Goal: Task Accomplishment & Management: Complete application form

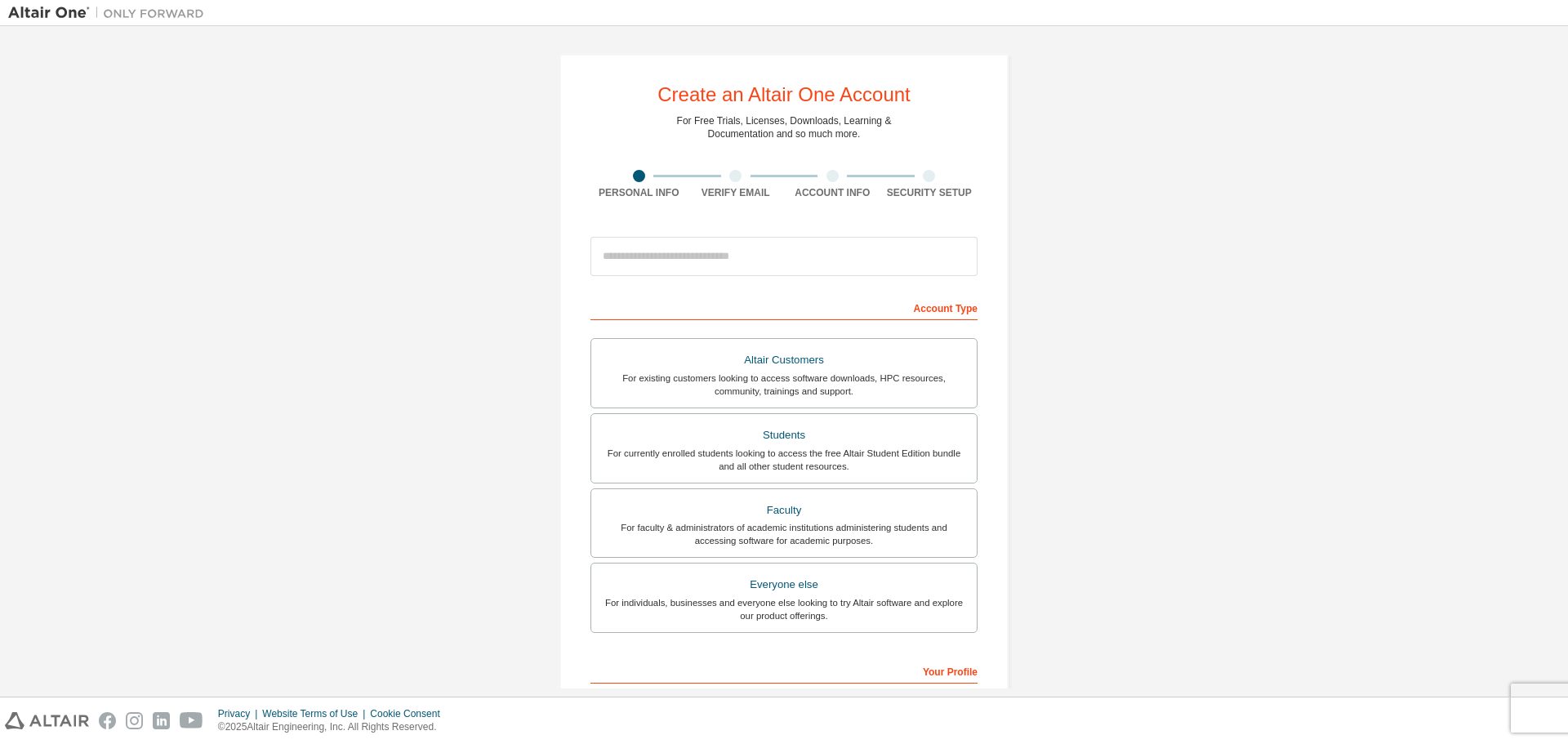
click at [1164, 306] on div "Create an Altair One Account For Free Trials, Licenses, Downloads, Learning & D…" at bounding box center [784, 467] width 1551 height 865
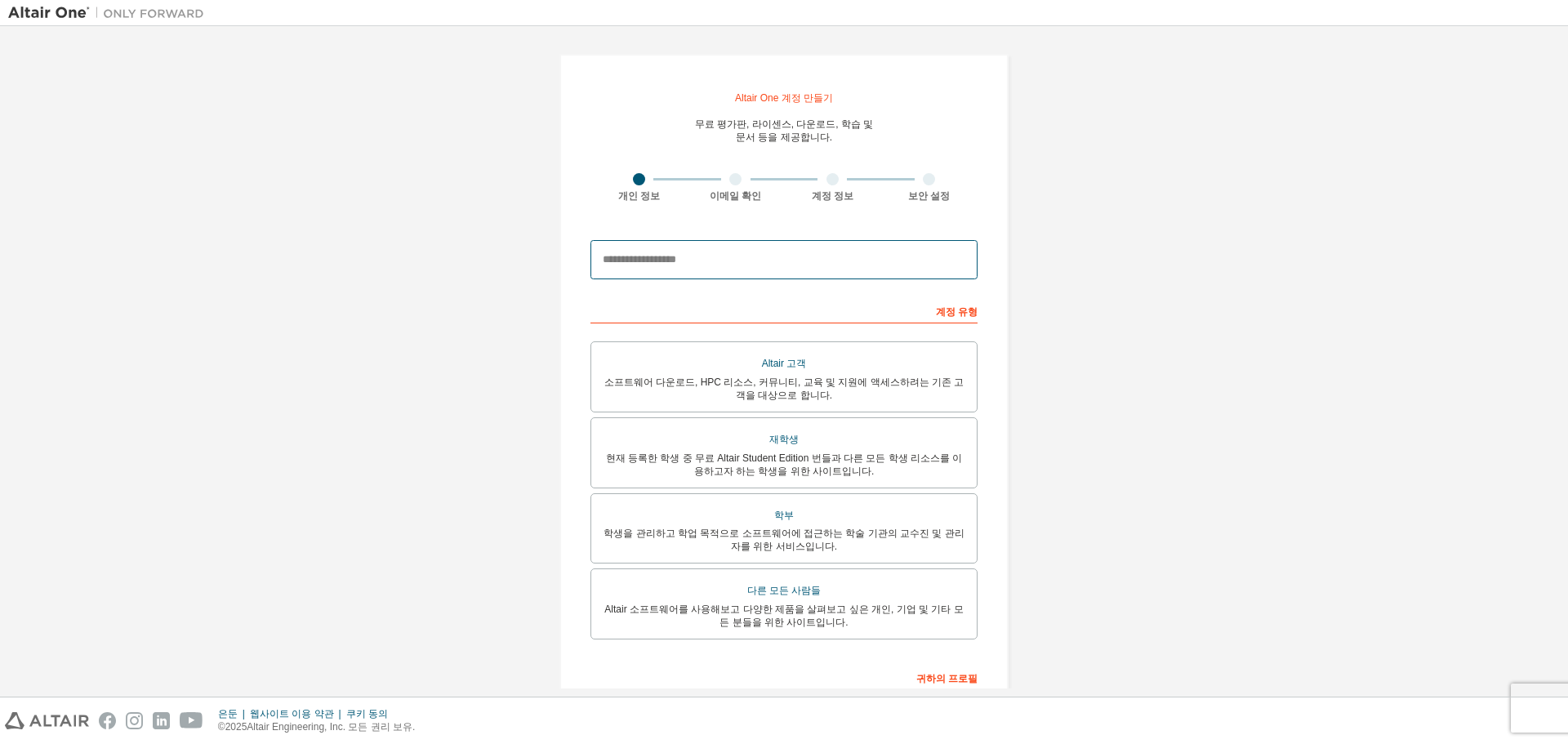
click at [741, 255] on input "email" at bounding box center [784, 259] width 387 height 39
click at [1073, 306] on div "Altair One 계정 만들기 무료 평가판, 라이센스, 다운로드, 학습 및 문서 등을 제공합니다. 개인 정보 이메일 확인 계정 정보 보안 설…" at bounding box center [784, 469] width 1551 height 872
drag, startPoint x: 659, startPoint y: 253, endPoint x: 902, endPoint y: 179, distance: 254.0
click at [660, 253] on input "email" at bounding box center [784, 259] width 387 height 39
type input "*"
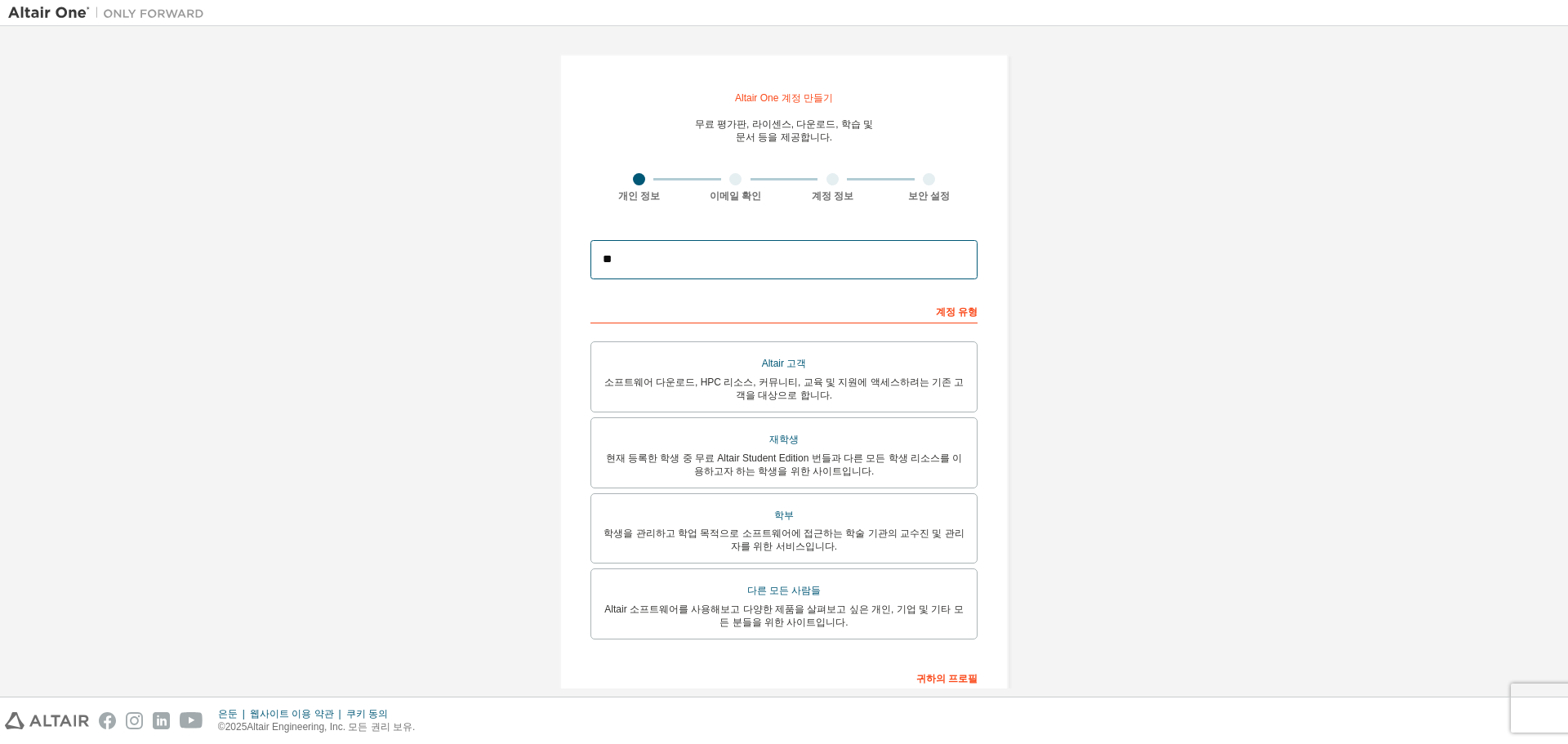
type input "*"
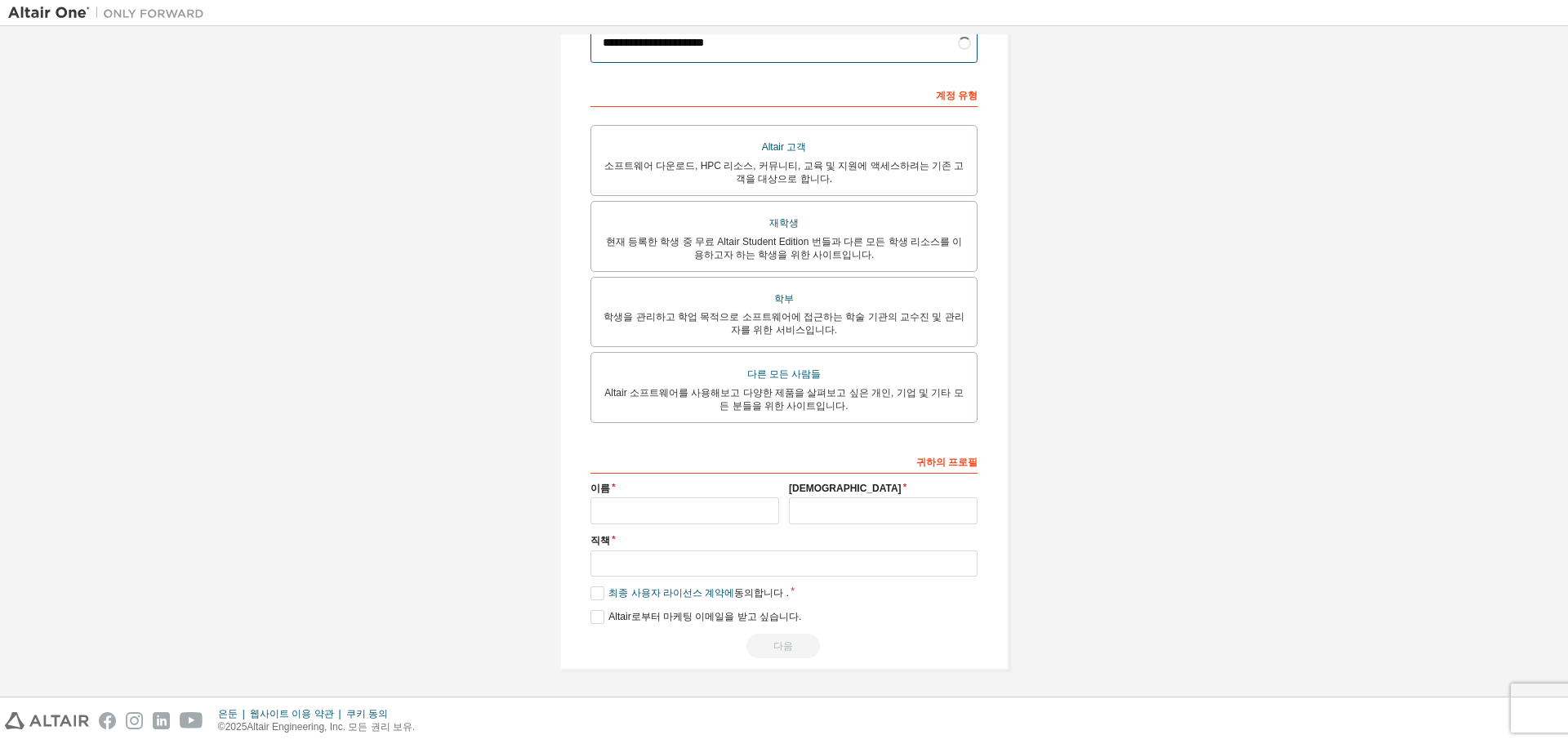
scroll to position [226, 0]
type input "**********"
click at [696, 498] on input "text" at bounding box center [684, 510] width 188 height 27
type input "*"
type input "*******"
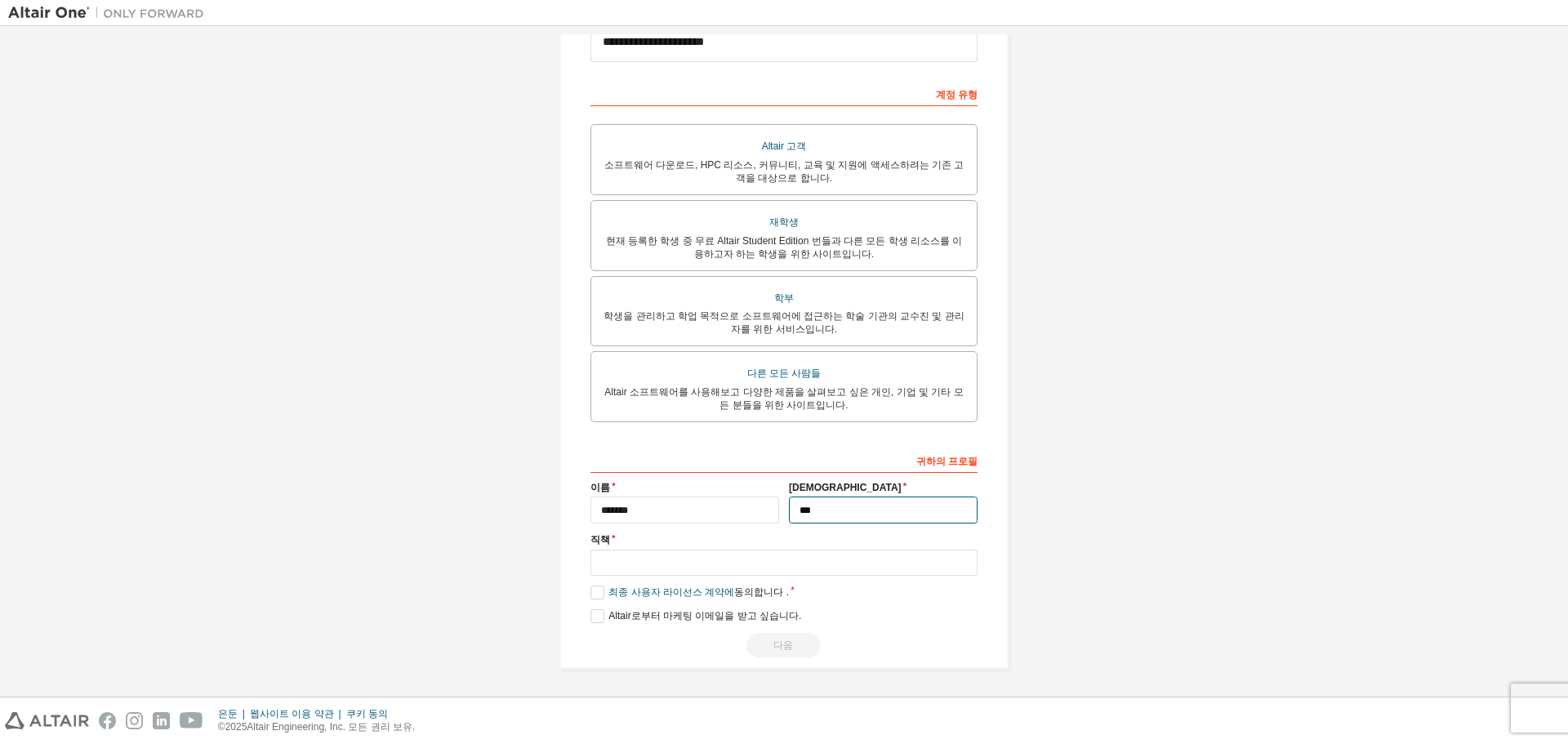
type input "***"
type input "****"
click at [592, 592] on label "최종 사용자 라이선스 계약에 동의합니다 ." at bounding box center [690, 592] width 198 height 14
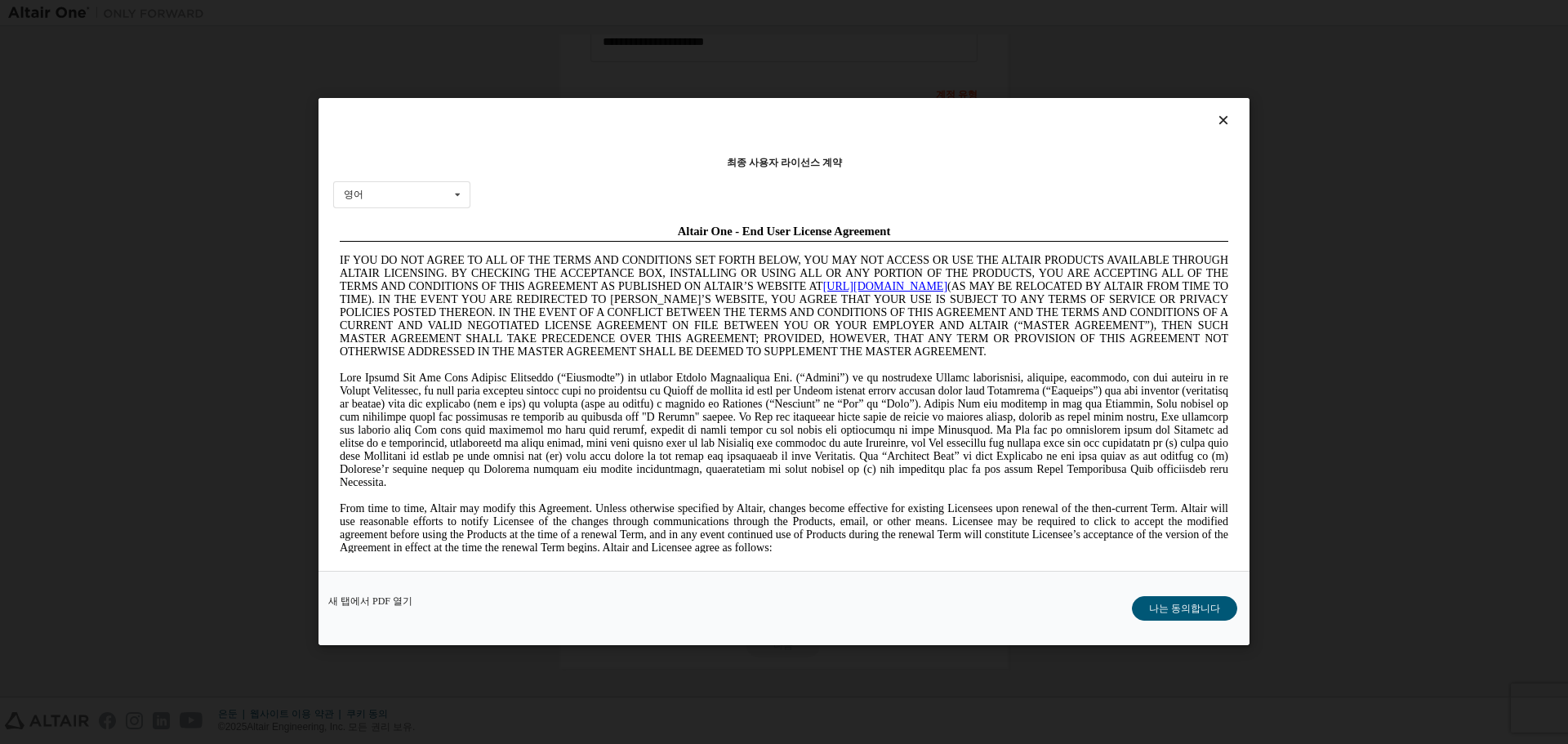
scroll to position [0, 0]
click at [1161, 615] on button "나는 동의합니다" at bounding box center [1184, 609] width 106 height 25
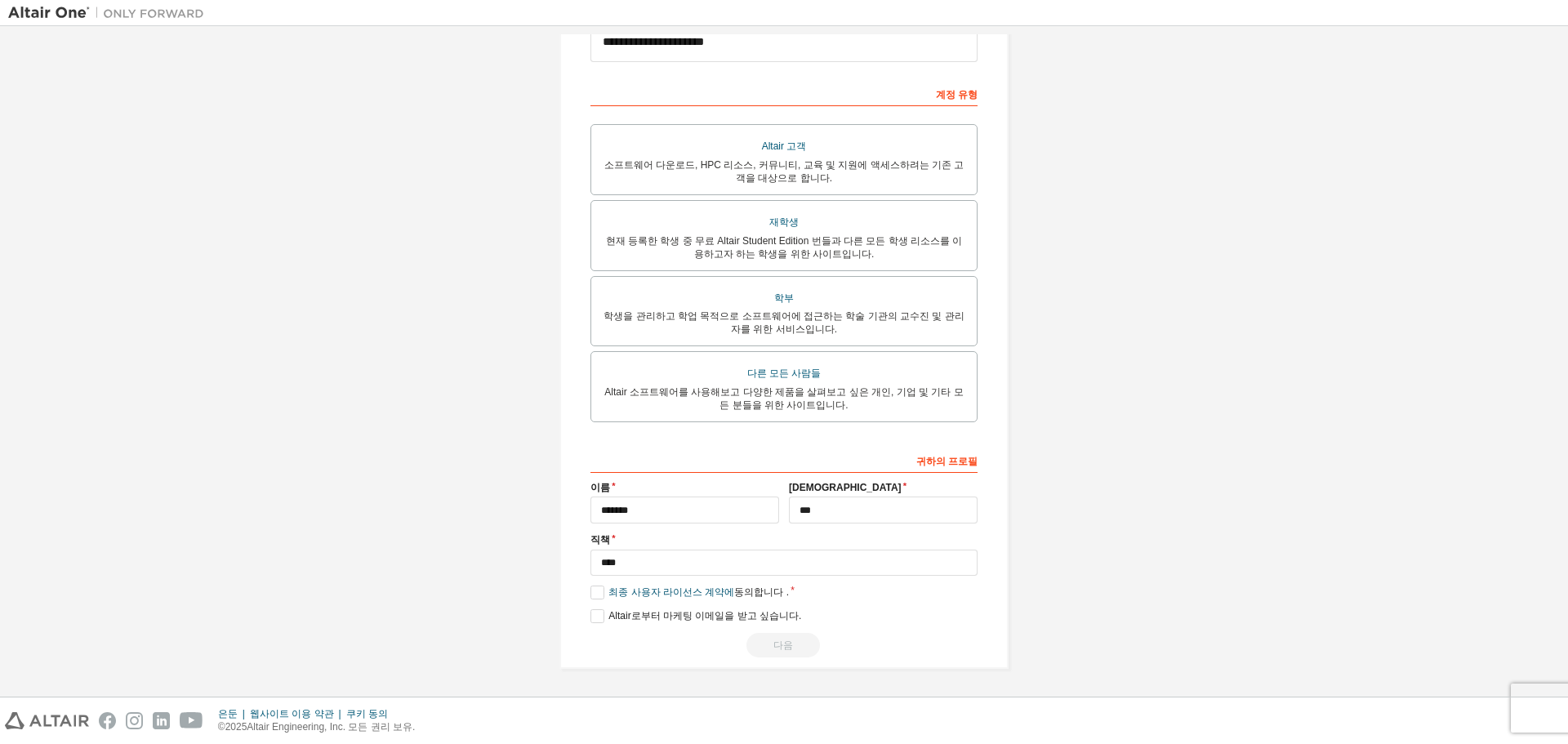
click at [783, 649] on div "다음" at bounding box center [784, 645] width 387 height 25
click at [853, 523] on input "***" at bounding box center [883, 510] width 188 height 27
click at [1131, 535] on div "**********" at bounding box center [784, 253] width 1551 height 872
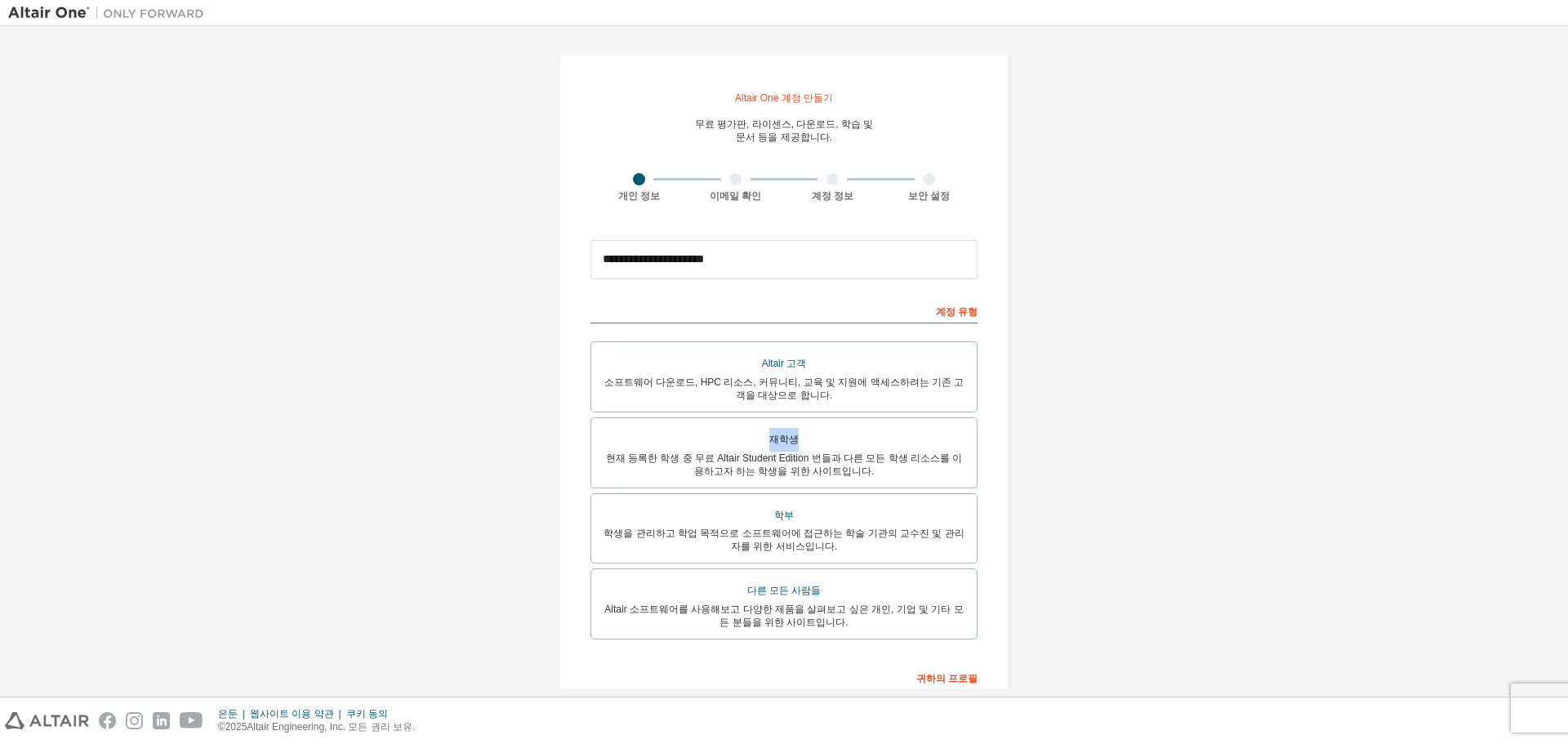
click at [1196, 420] on div "**********" at bounding box center [784, 469] width 1551 height 872
click at [847, 467] on font "현재 등록한 학생 중 무료 Altair Student Edition 번들과 다른 모든 학생 리소스를 이용하고자 하는 학생을 위한 사이트입니다." at bounding box center [784, 465] width 357 height 25
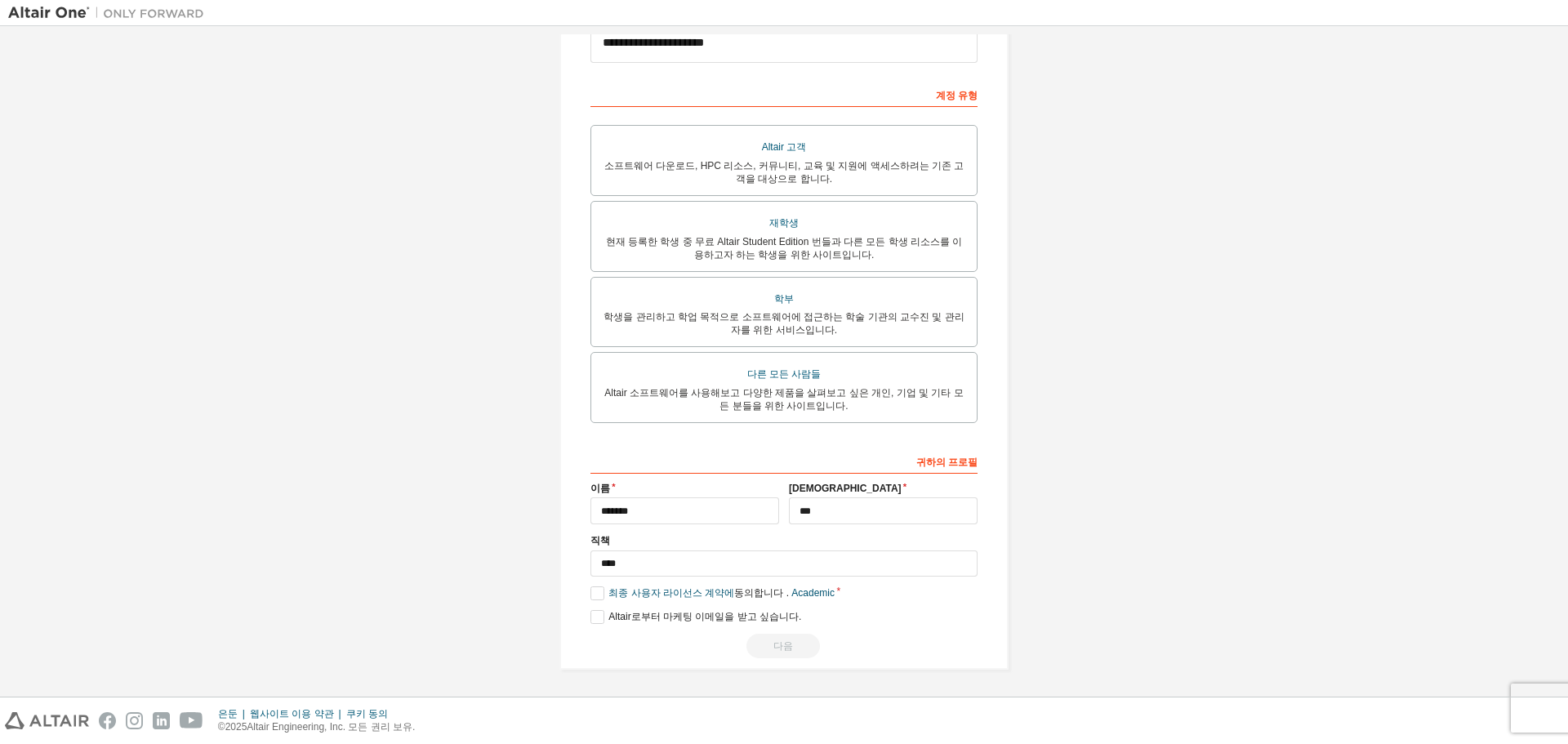
scroll to position [226, 0]
click at [734, 590] on font "동의합니다 ." at bounding box center [761, 592] width 55 height 11
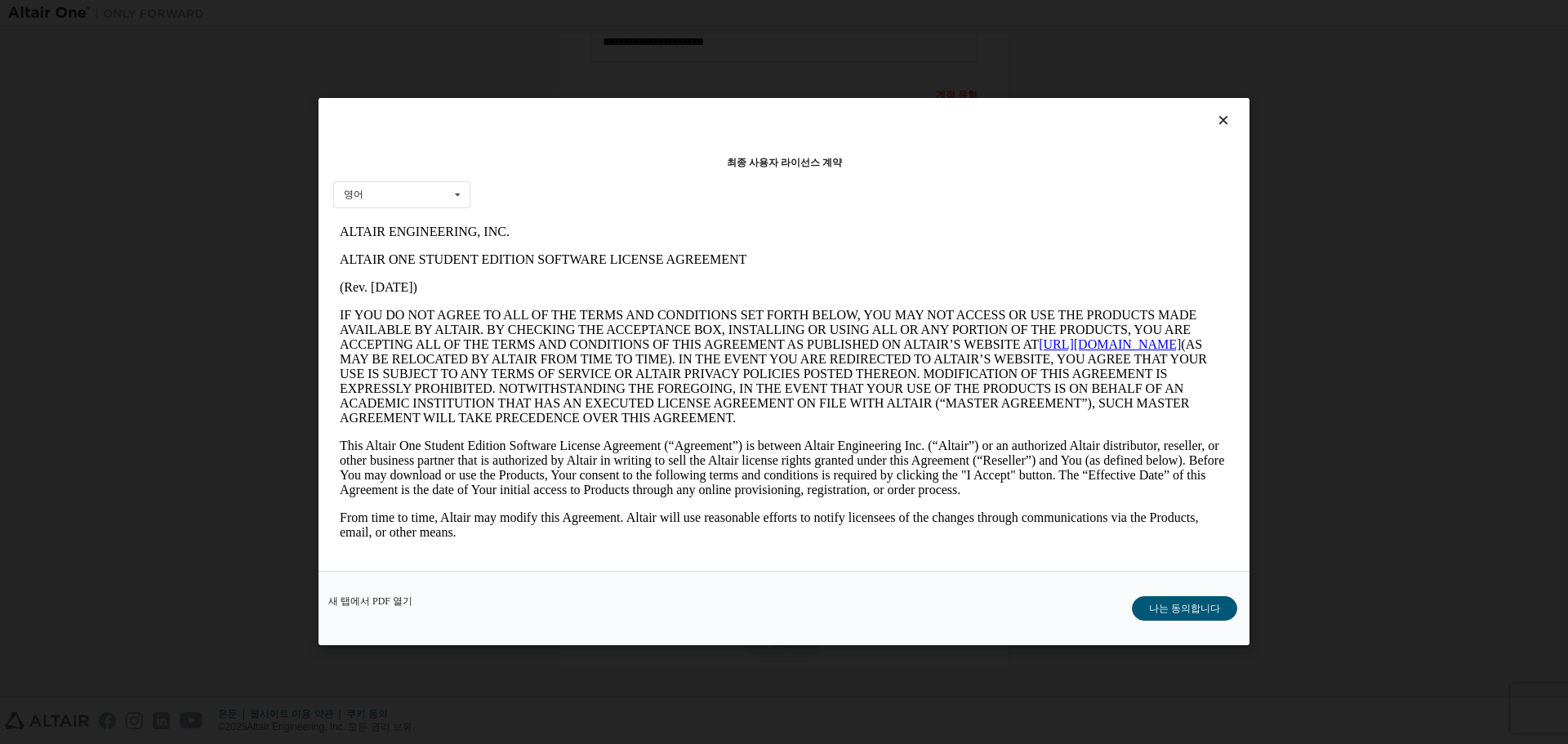
scroll to position [0, 0]
click at [1199, 609] on font "나는 동의합니다" at bounding box center [1184, 609] width 71 height 11
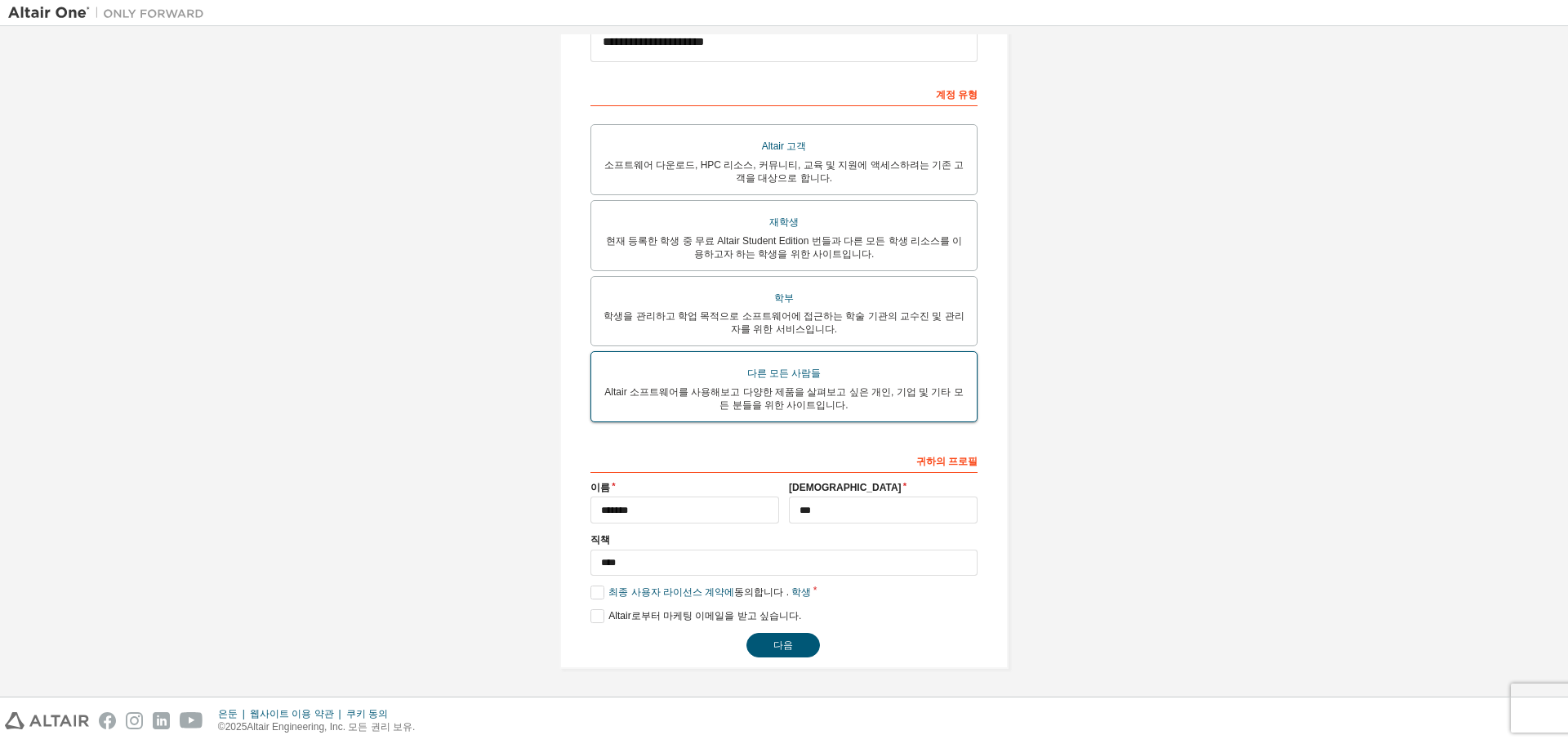
click at [732, 394] on font "Altair 소프트웨어를 사용해보고 다양한 제품을 살펴보고 싶은 개인, 기업 및 기타 모든 분들을 위한 사이트입니다." at bounding box center [784, 399] width 358 height 25
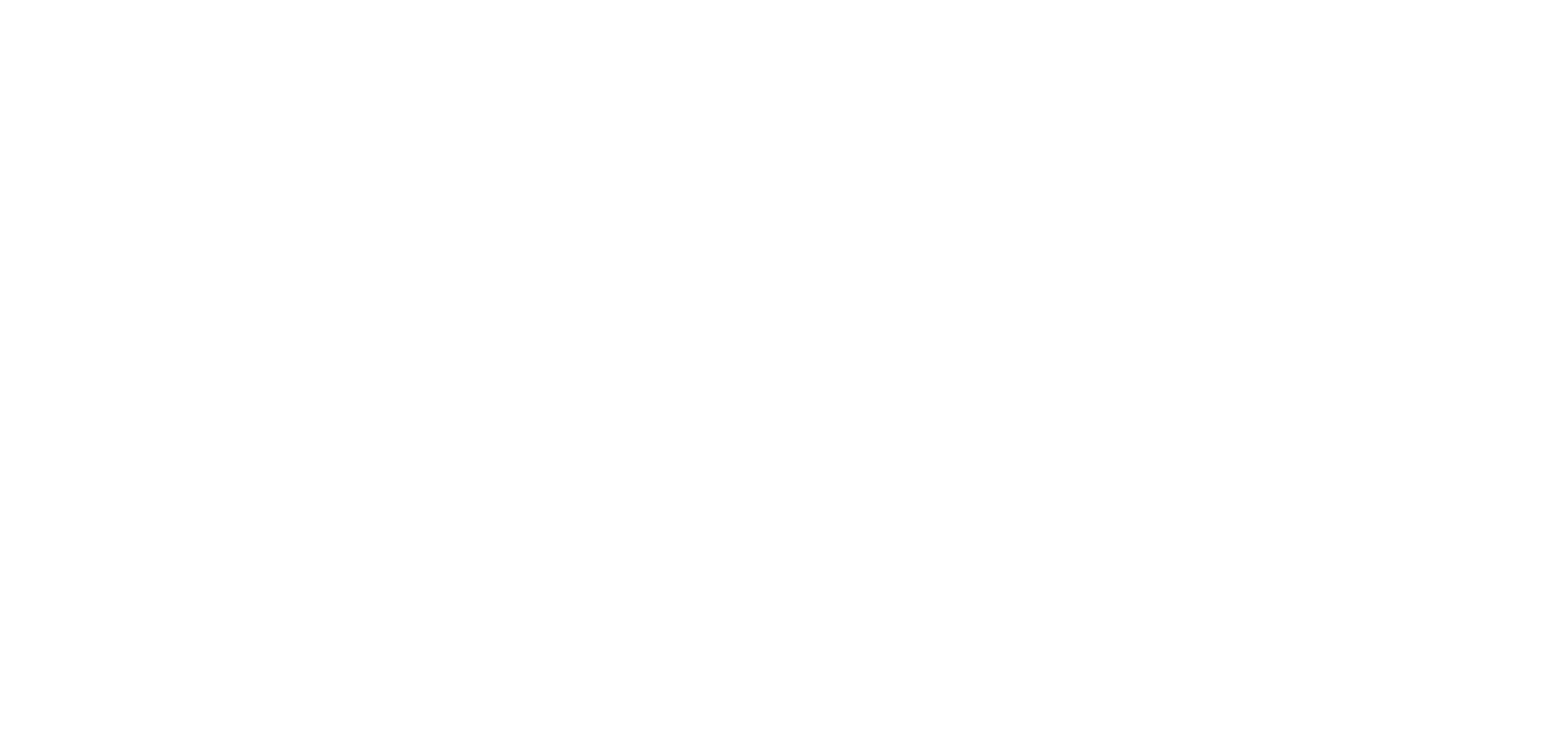
click at [756, 314] on div at bounding box center [784, 372] width 1568 height 744
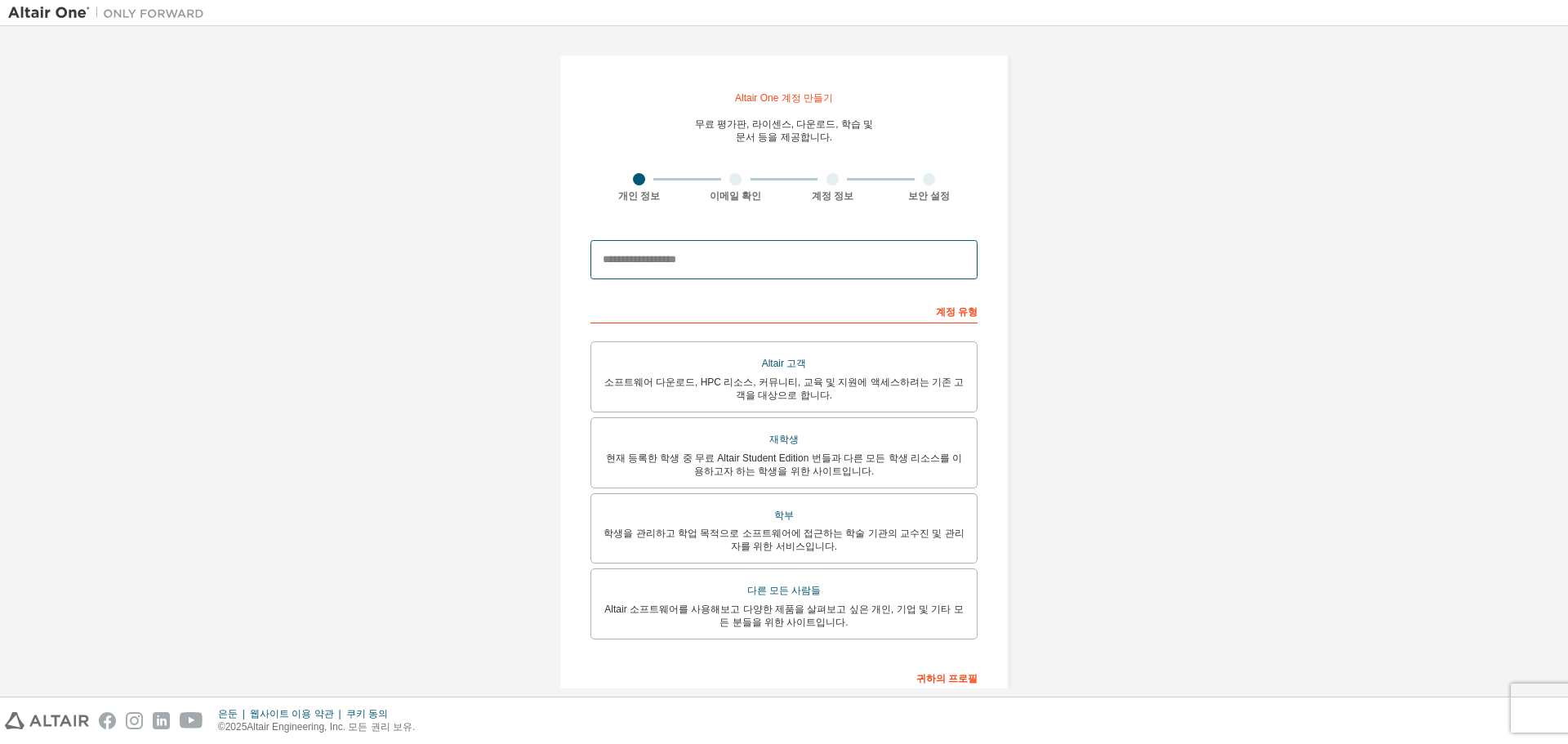
click at [708, 269] on input "email" at bounding box center [784, 259] width 387 height 39
type input "*"
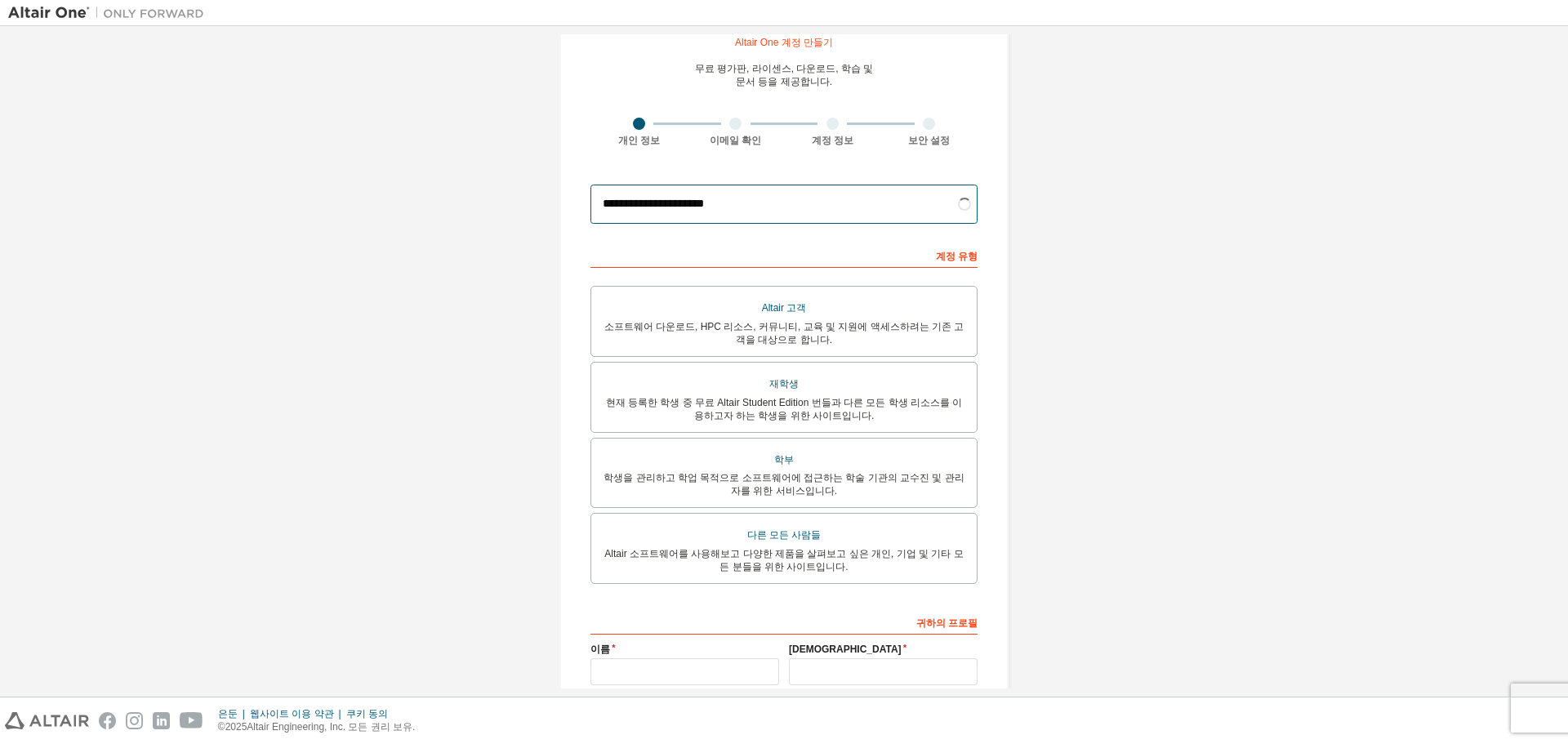
scroll to position [163, 0]
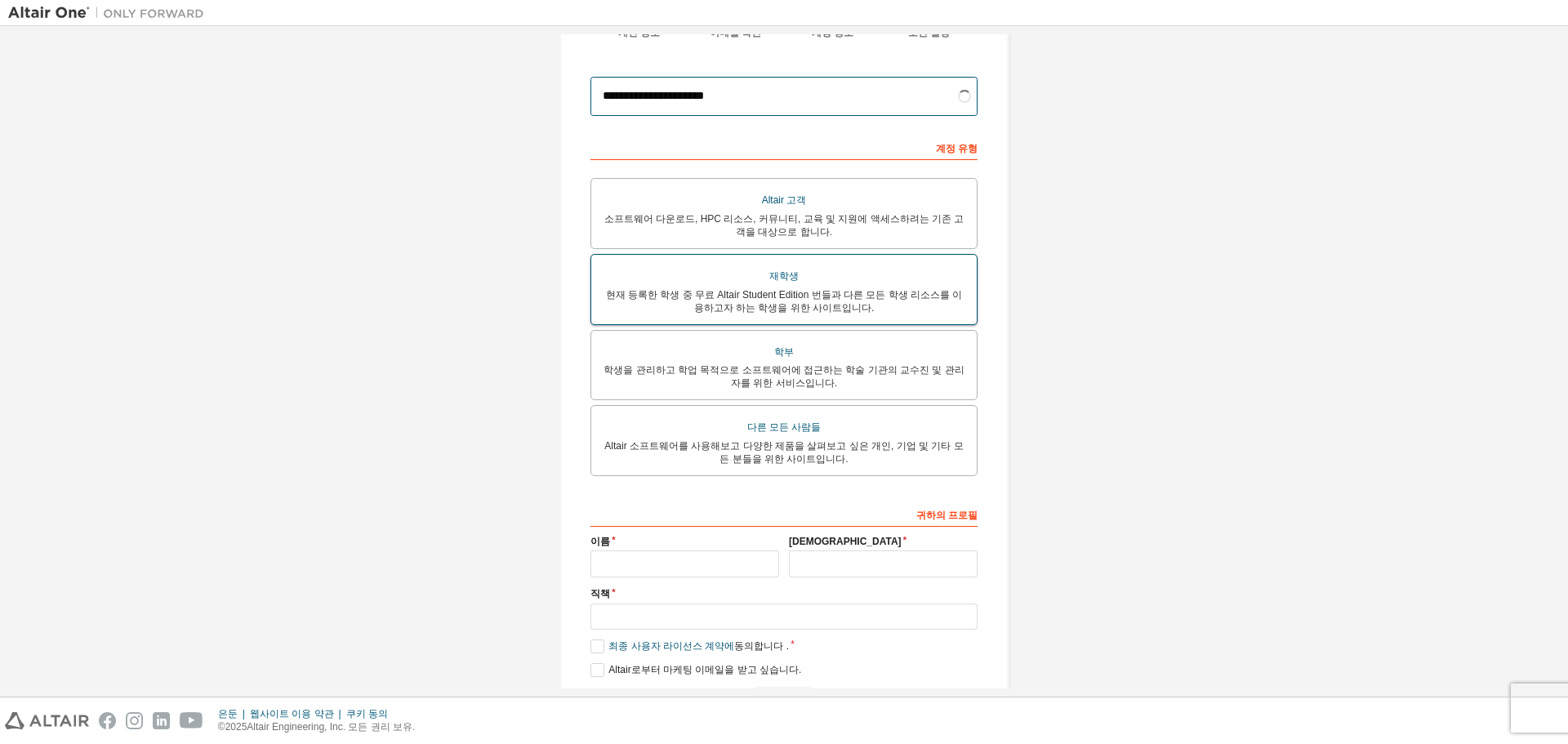
type input "**********"
click at [749, 287] on div "재학생" at bounding box center [784, 276] width 366 height 24
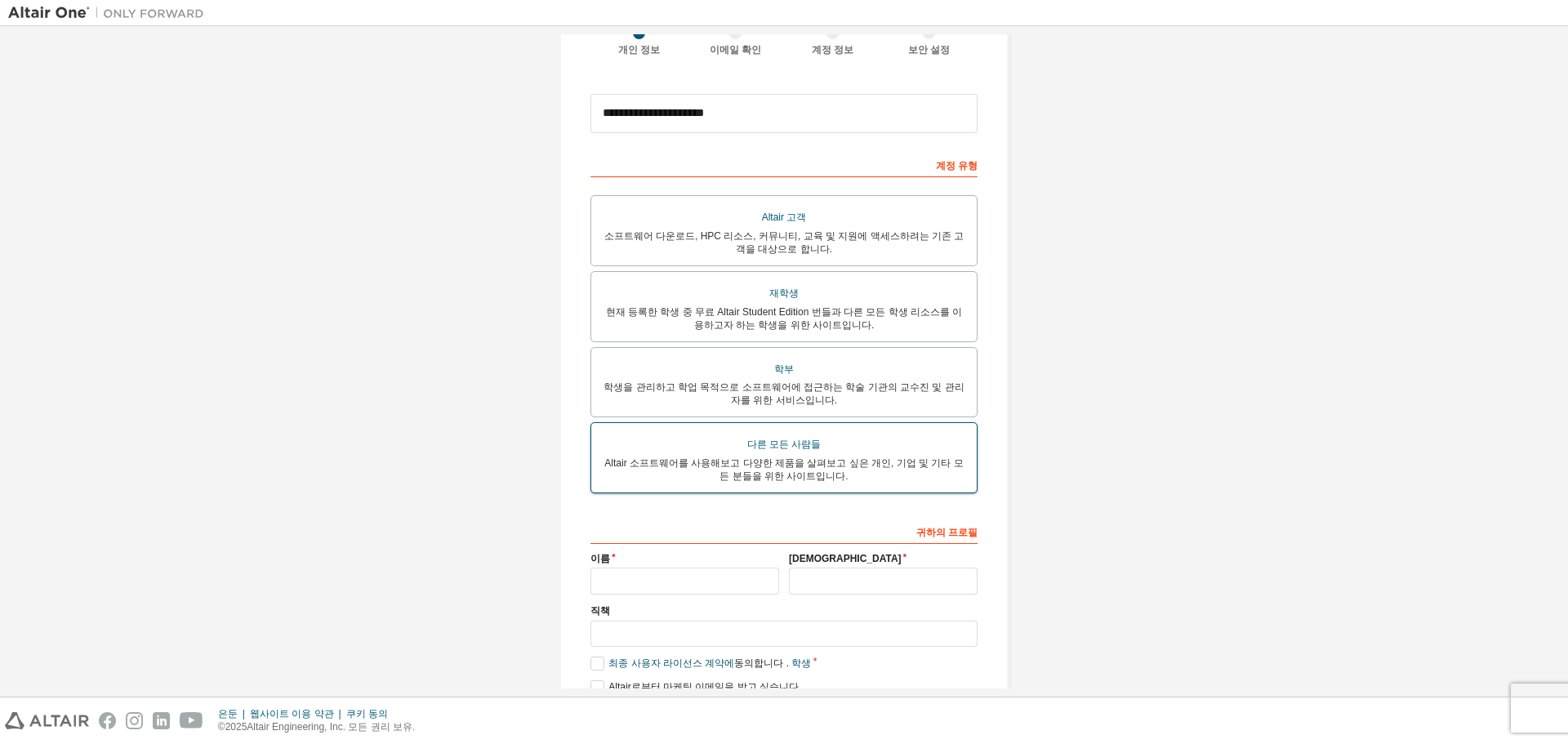
scroll to position [226, 0]
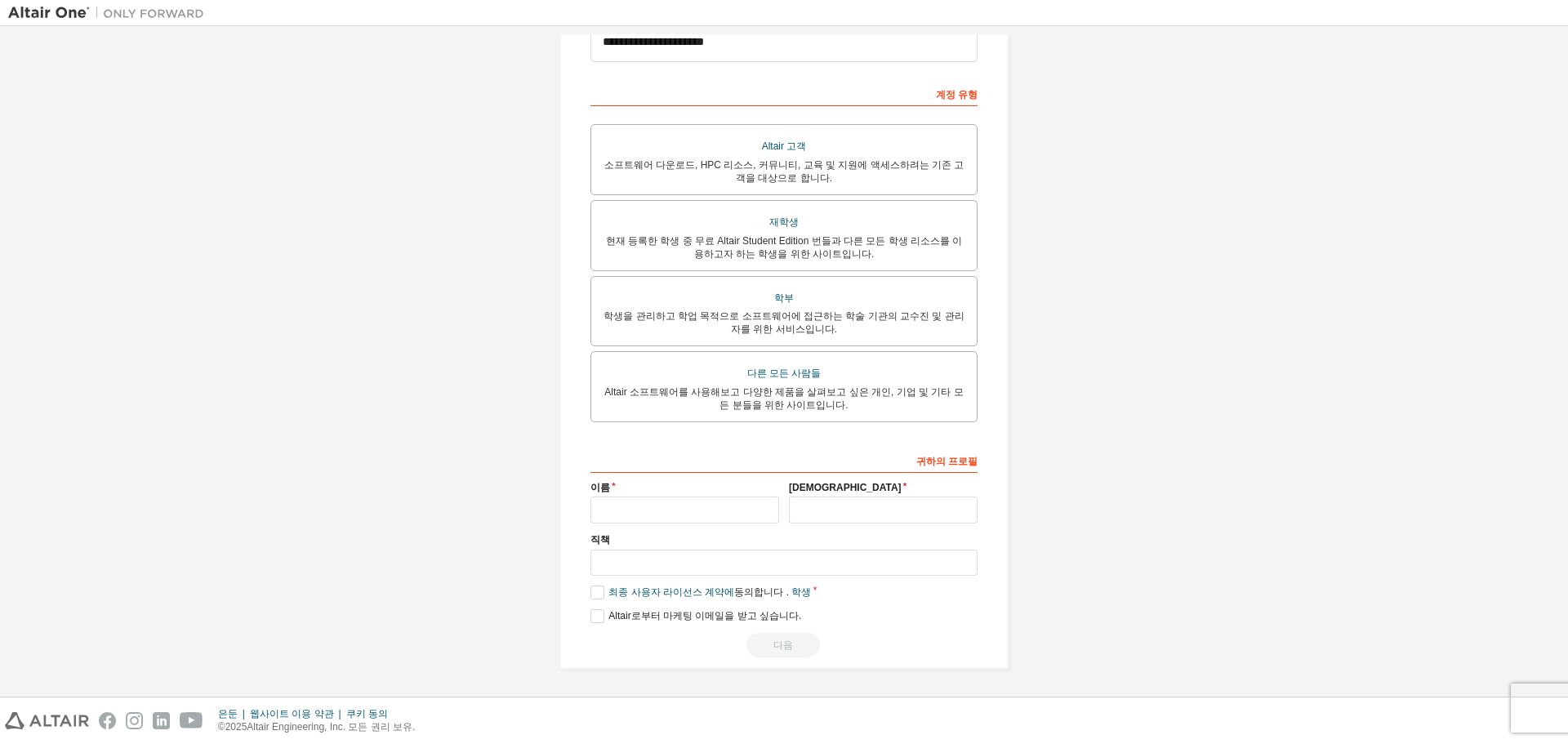
click at [670, 491] on label "이름" at bounding box center [684, 488] width 188 height 13
drag, startPoint x: 671, startPoint y: 505, endPoint x: 634, endPoint y: 505, distance: 37.0
click at [671, 505] on input "text" at bounding box center [684, 510] width 188 height 27
type input "*******"
type input "***"
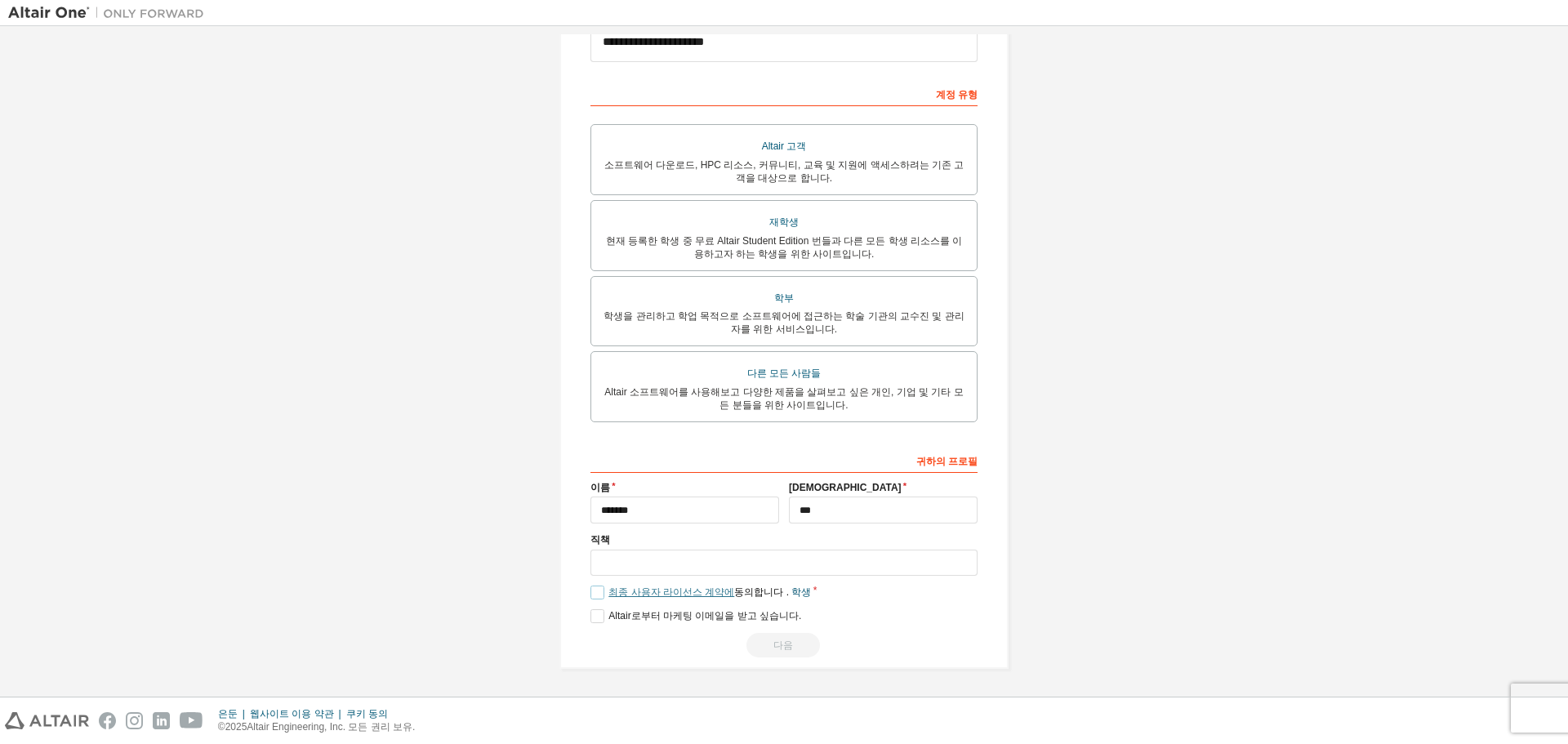
click at [680, 589] on font "최종 사용자 라이선스 계약에" at bounding box center [671, 592] width 126 height 11
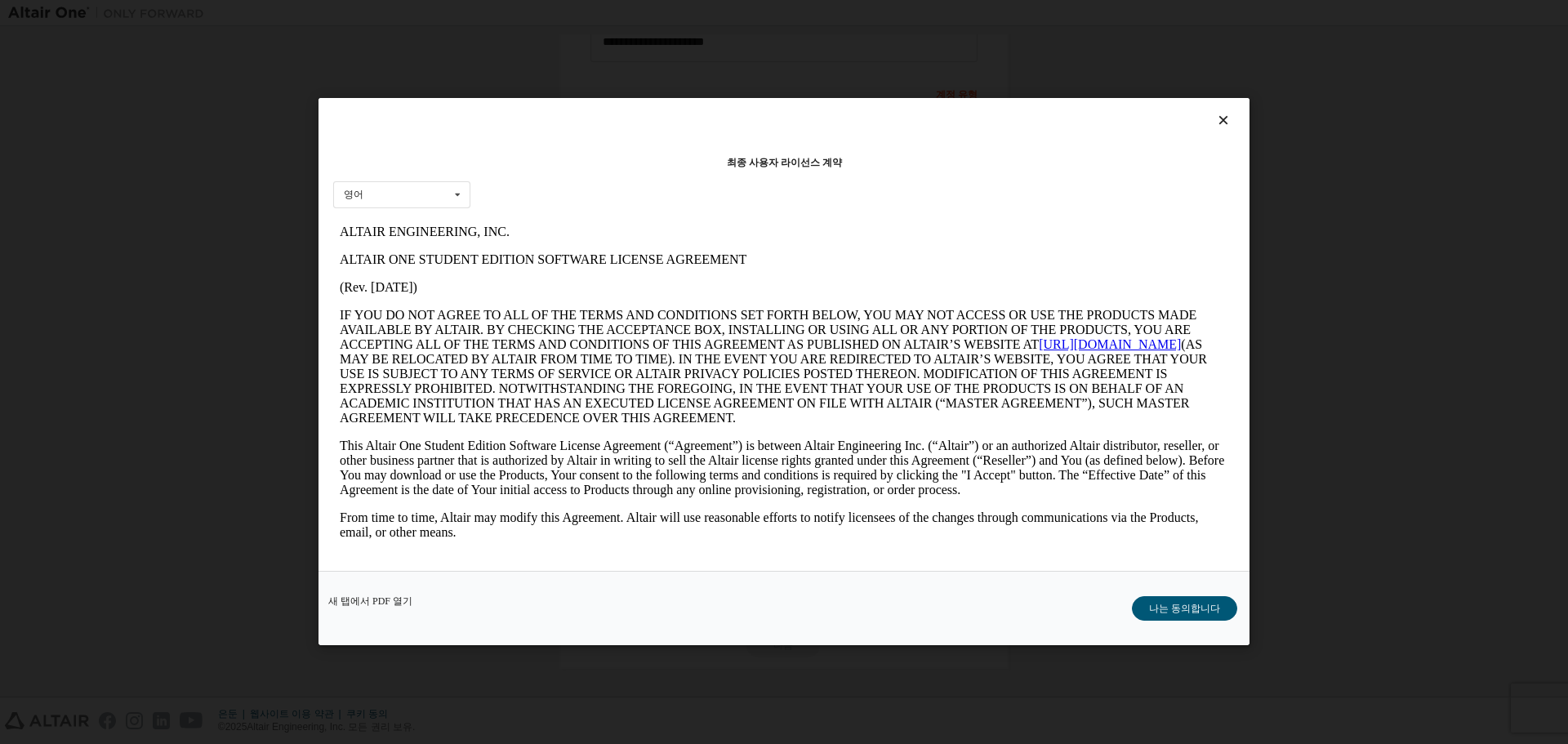
scroll to position [0, 0]
click at [1163, 611] on font "나는 동의합니다" at bounding box center [1184, 609] width 71 height 11
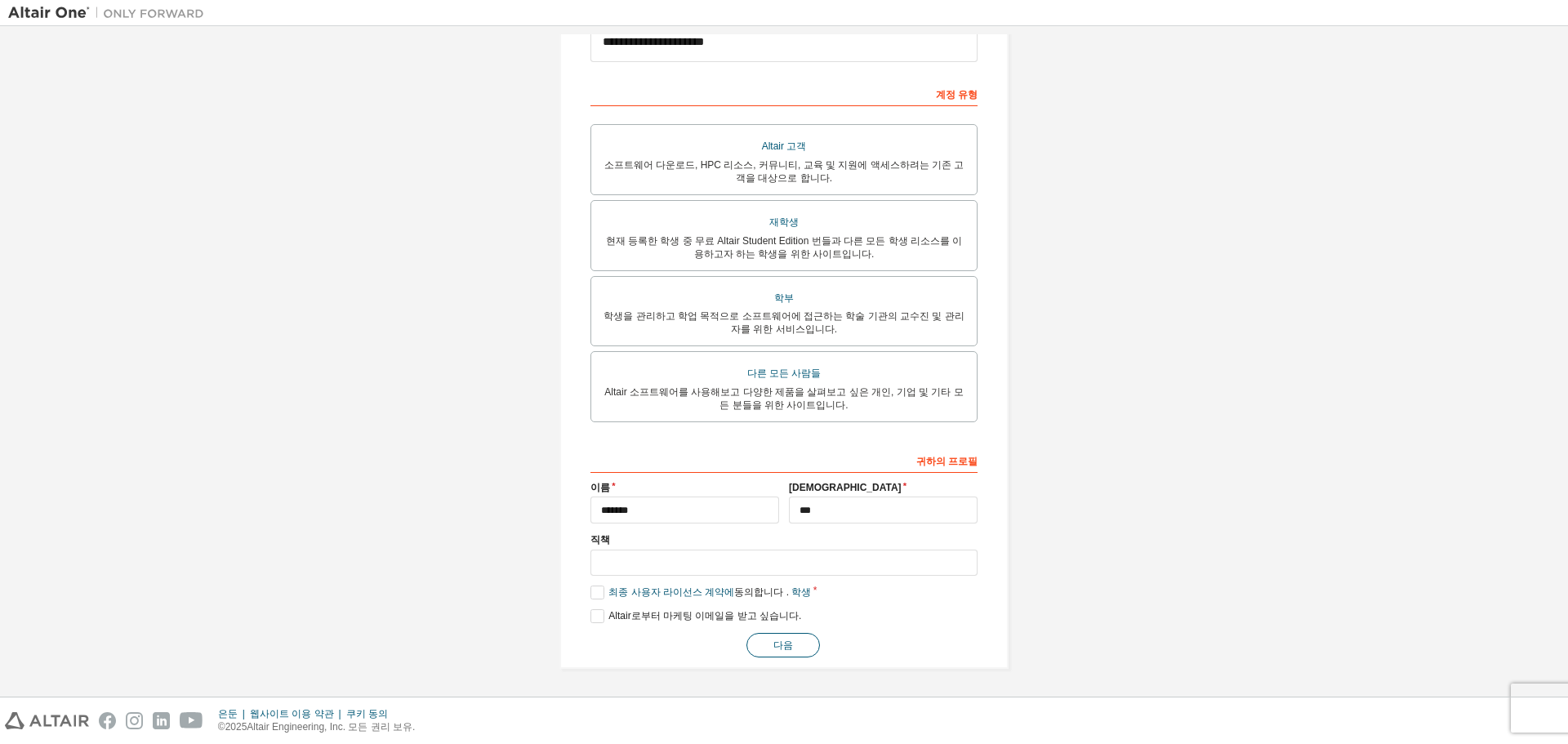
click at [784, 645] on font "다음" at bounding box center [783, 645] width 19 height 11
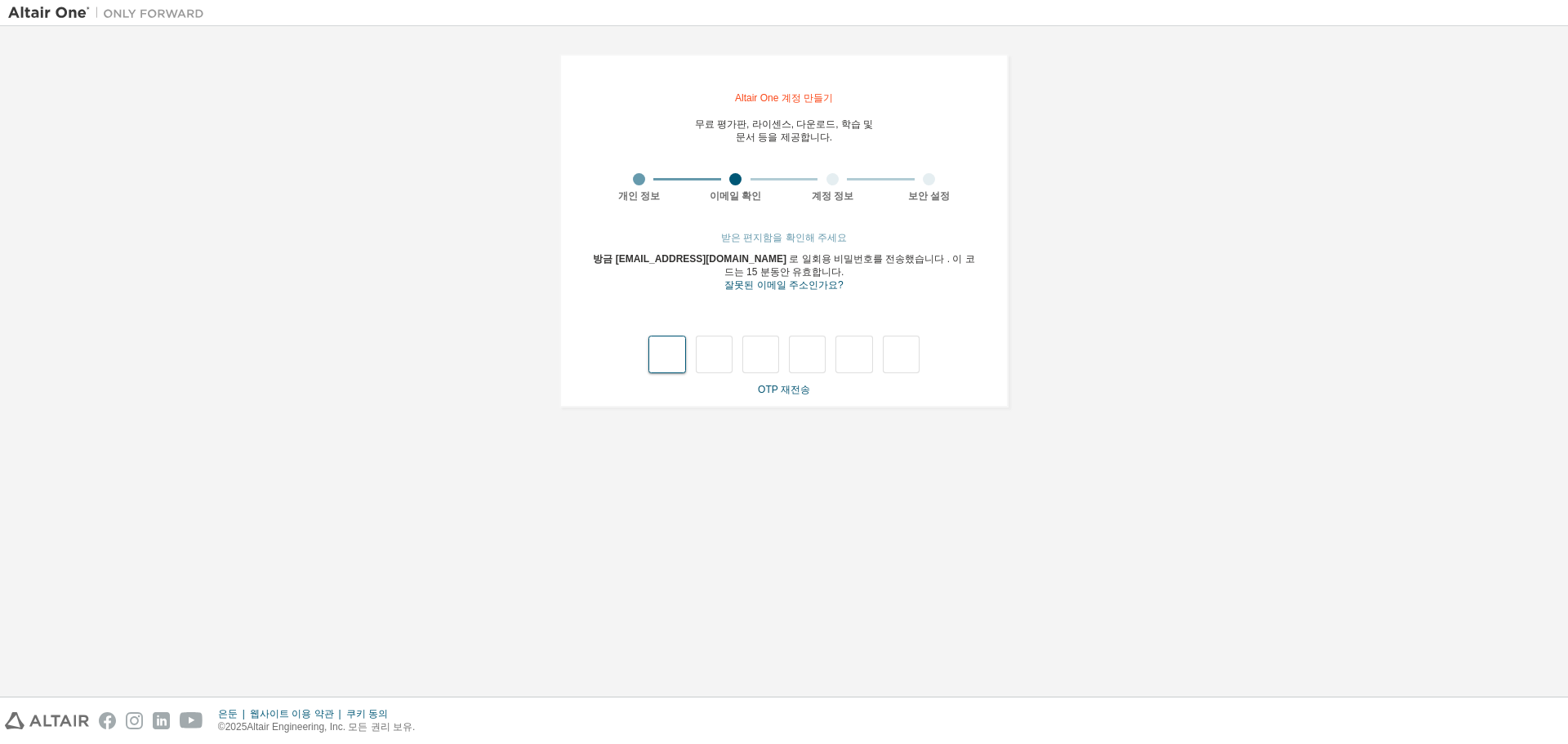
click at [671, 354] on input "text" at bounding box center [667, 354] width 37 height 38
type input "*"
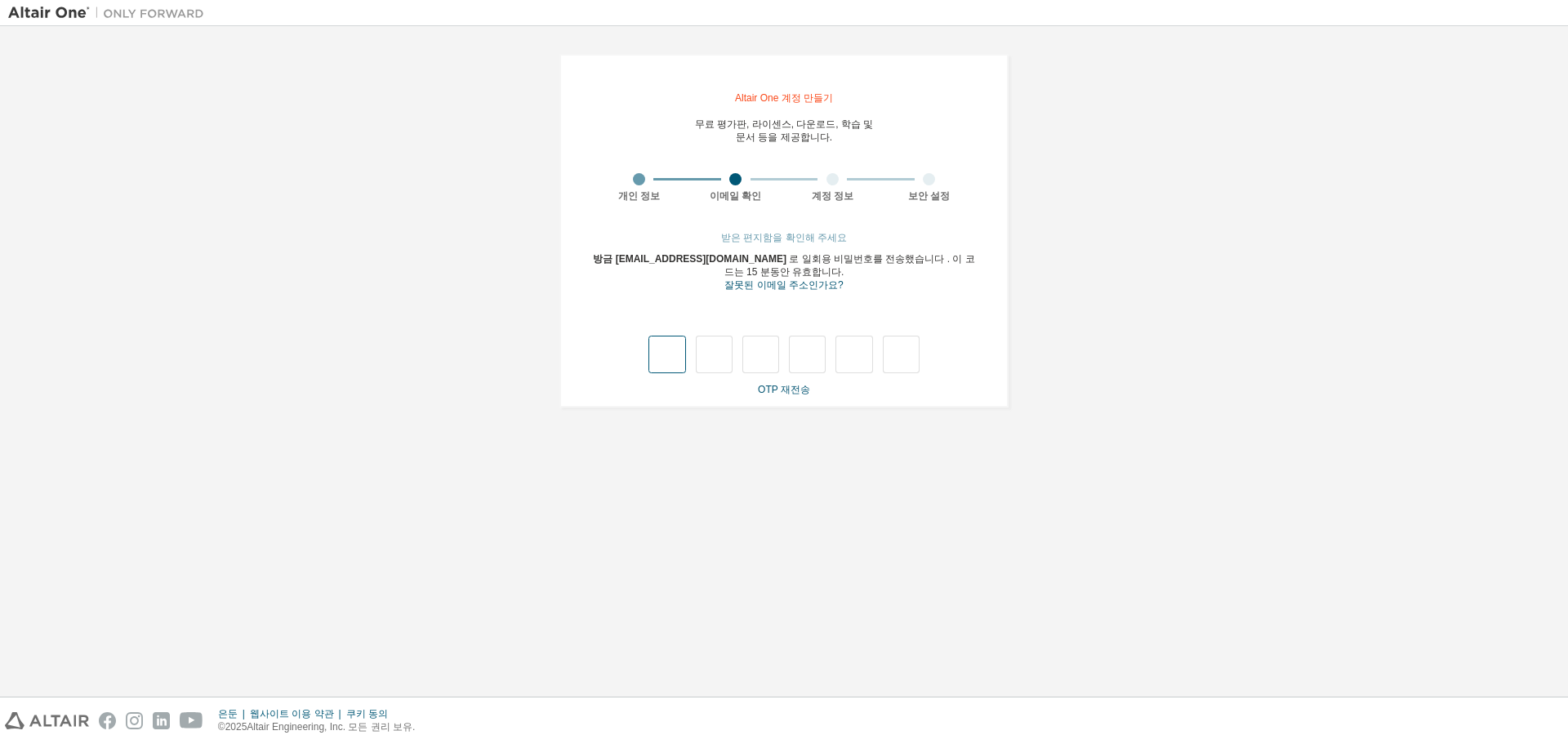
type input "*"
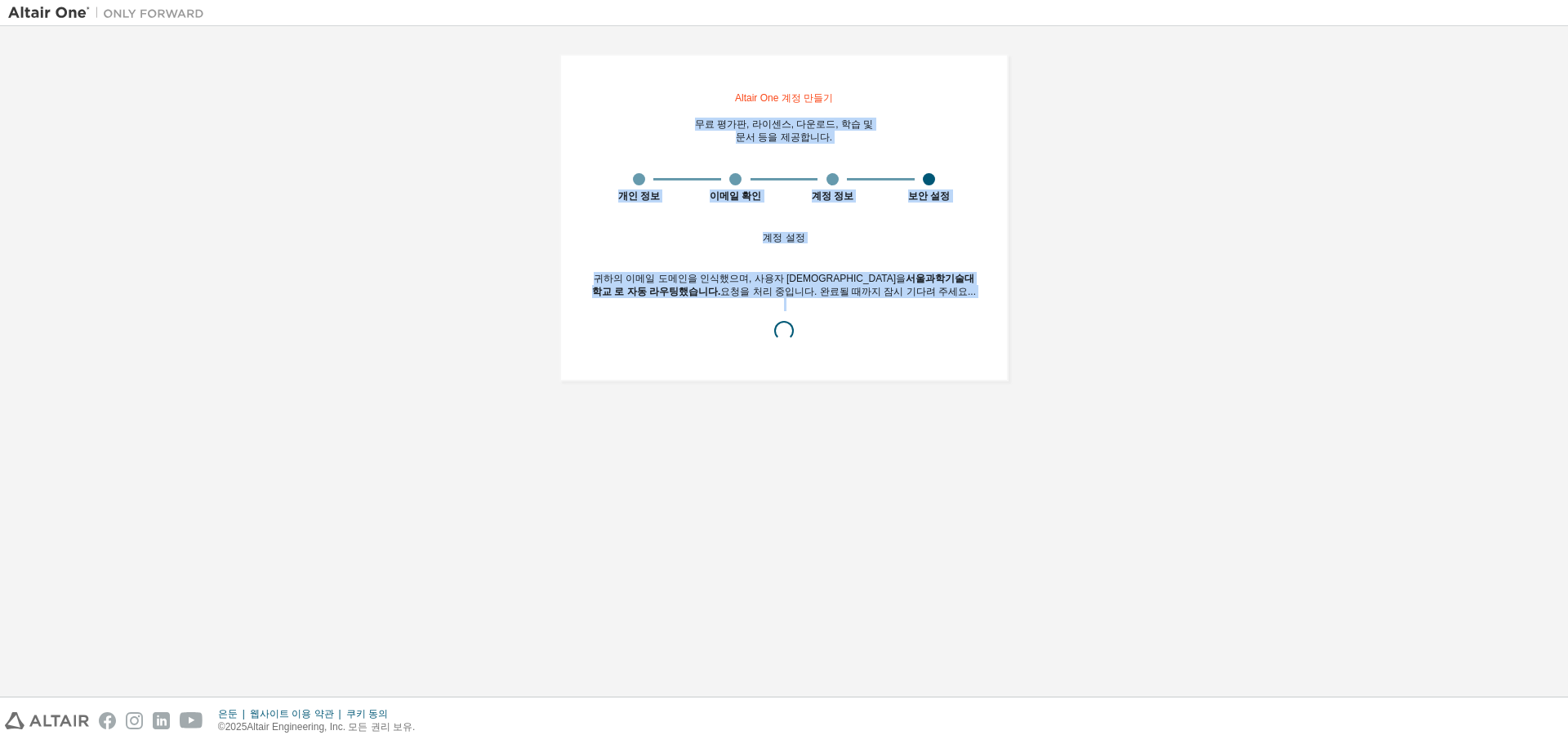
drag, startPoint x: 932, startPoint y: 251, endPoint x: 681, endPoint y: 100, distance: 292.9
click at [681, 100] on div "Altair One 계정 만들기 무료 평가판, 라이센스, 다운로드, 학습 및 문서 등을 제공합니다. 개인 정보 이메일 확인 계정 정보 보안 설…" at bounding box center [784, 217] width 489 height 366
click at [686, 411] on div "Altair One 계정 만들기 무료 평가판, 라이센스, 다운로드, 학습 및 문서 등을 제공합니다. 개인 정보 이메일 확인 계정 정보 보안 설…" at bounding box center [784, 361] width 1551 height 654
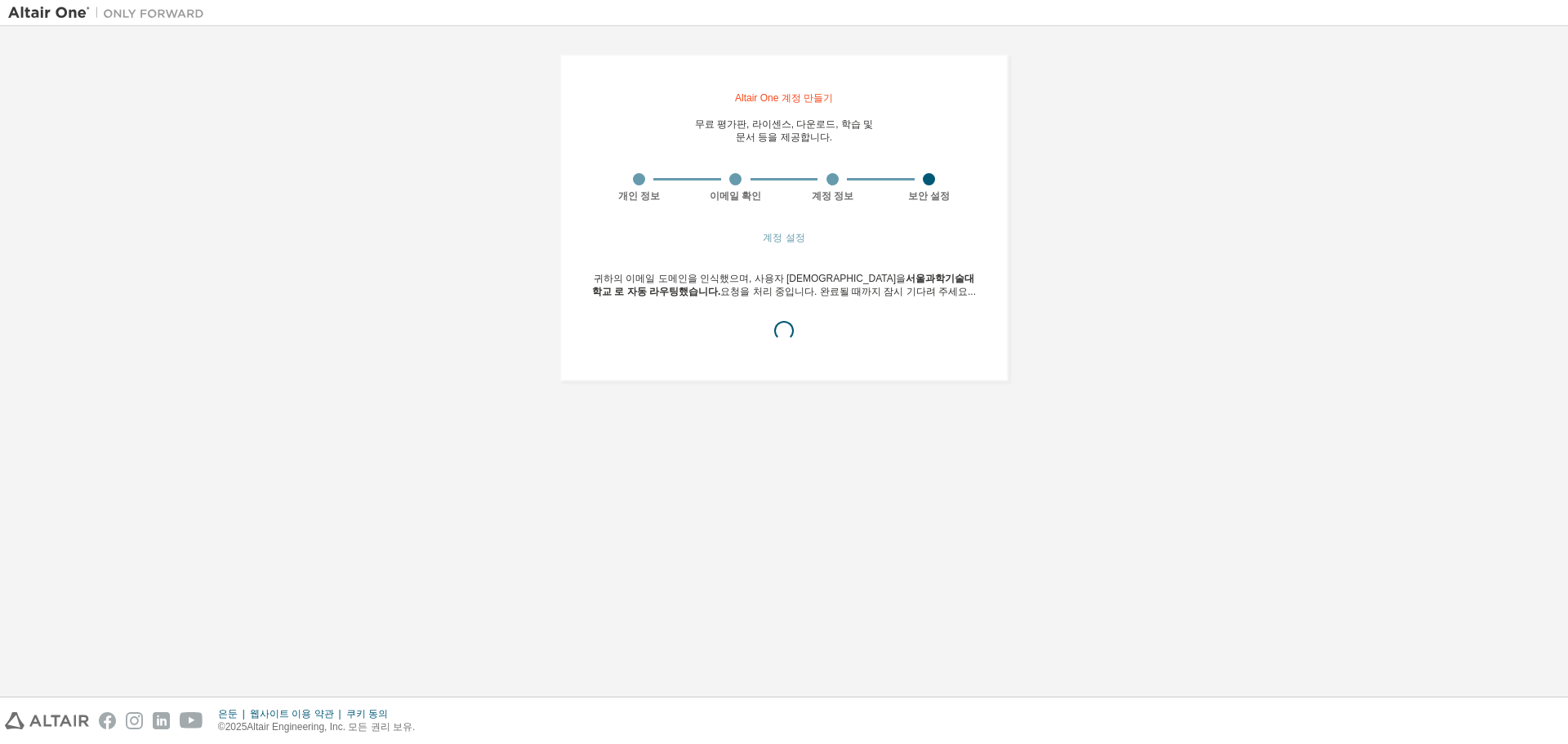
click at [992, 333] on div "Altair One 계정 만들기 무료 평가판, 라이센스, 다운로드, 학습 및 문서 등을 제공합니다. 개인 정보 이메일 확인 계정 정보 보안 설…" at bounding box center [784, 218] width 449 height 328
drag, startPoint x: 917, startPoint y: 303, endPoint x: 699, endPoint y: 344, distance: 221.8
click at [699, 344] on div "귀하의 이메일 도메인을 인식했으며, 사용자 계정을 [GEOGRAPHIC_DATA] 로 자동 라우팅했습니다 . 요청을 처리 중입니다. 완료될 때…" at bounding box center [784, 310] width 387 height 78
click at [845, 444] on div "Altair One 계정 만들기 무료 평가판, 라이센스, 다운로드, 학습 및 문서 등을 제공합니다. 개인 정보 이메일 확인 계정 정보 보안 설…" at bounding box center [784, 361] width 1551 height 654
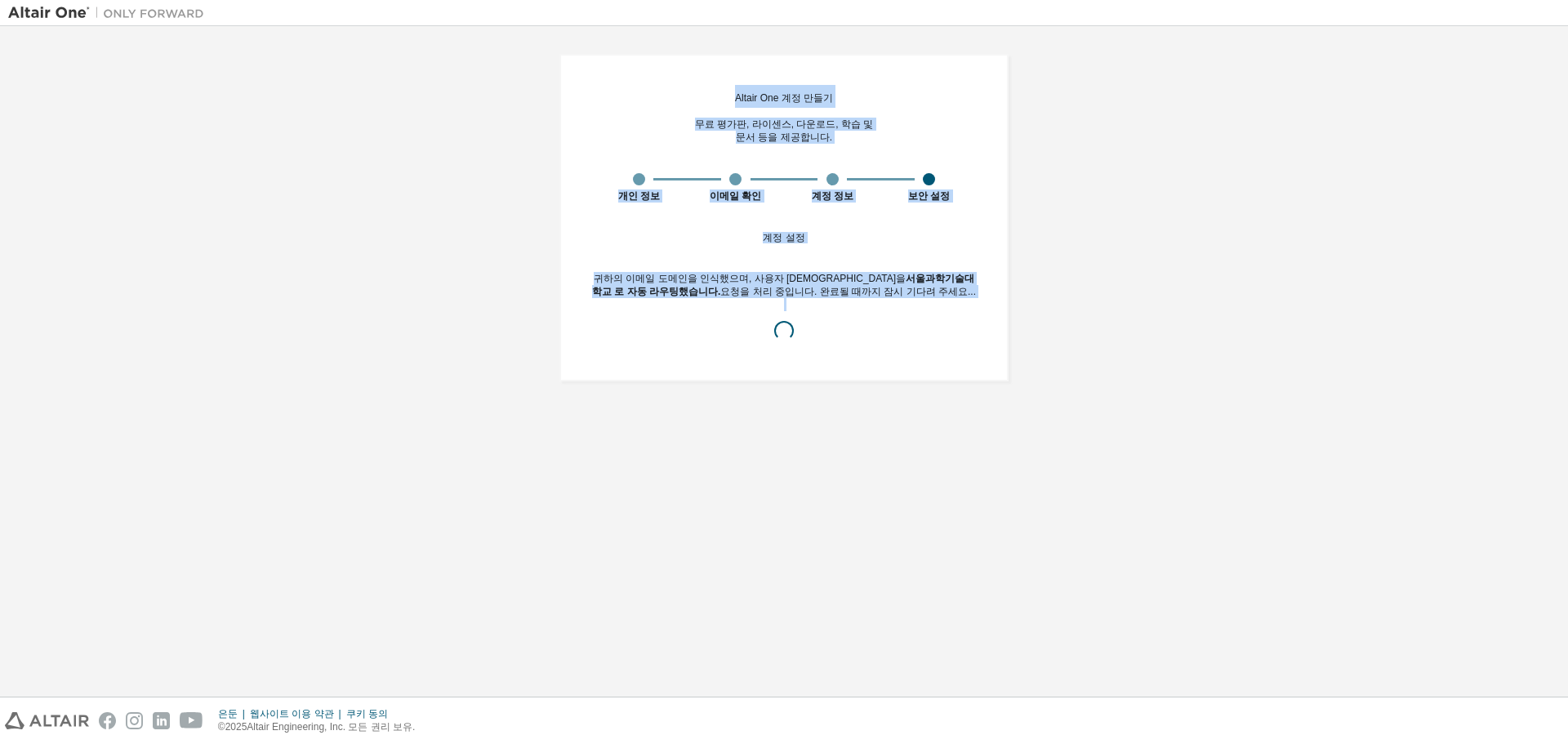
drag, startPoint x: 823, startPoint y: 427, endPoint x: 711, endPoint y: 66, distance: 378.0
click at [711, 66] on div "Altair One 계정 만들기 무료 평가판, 라이센스, 다운로드, 학습 및 문서 등을 제공합니다. 개인 정보 이메일 확인 계정 정보 보안 설…" at bounding box center [784, 361] width 1551 height 654
click at [711, 66] on div "Altair One 계정 만들기 무료 평가판, 라이센스, 다운로드, 학습 및 문서 등을 제공합니다. 개인 정보 이메일 확인 계정 정보 보안 설…" at bounding box center [784, 218] width 449 height 328
drag, startPoint x: 711, startPoint y: 66, endPoint x: 948, endPoint y: 642, distance: 622.9
click at [948, 642] on div "Altair One 계정 만들기 무료 평가판, 라이센스, 다운로드, 학습 및 문서 등을 제공합니다. 개인 정보 이메일 확인 계정 정보 보안 설…" at bounding box center [784, 361] width 1551 height 654
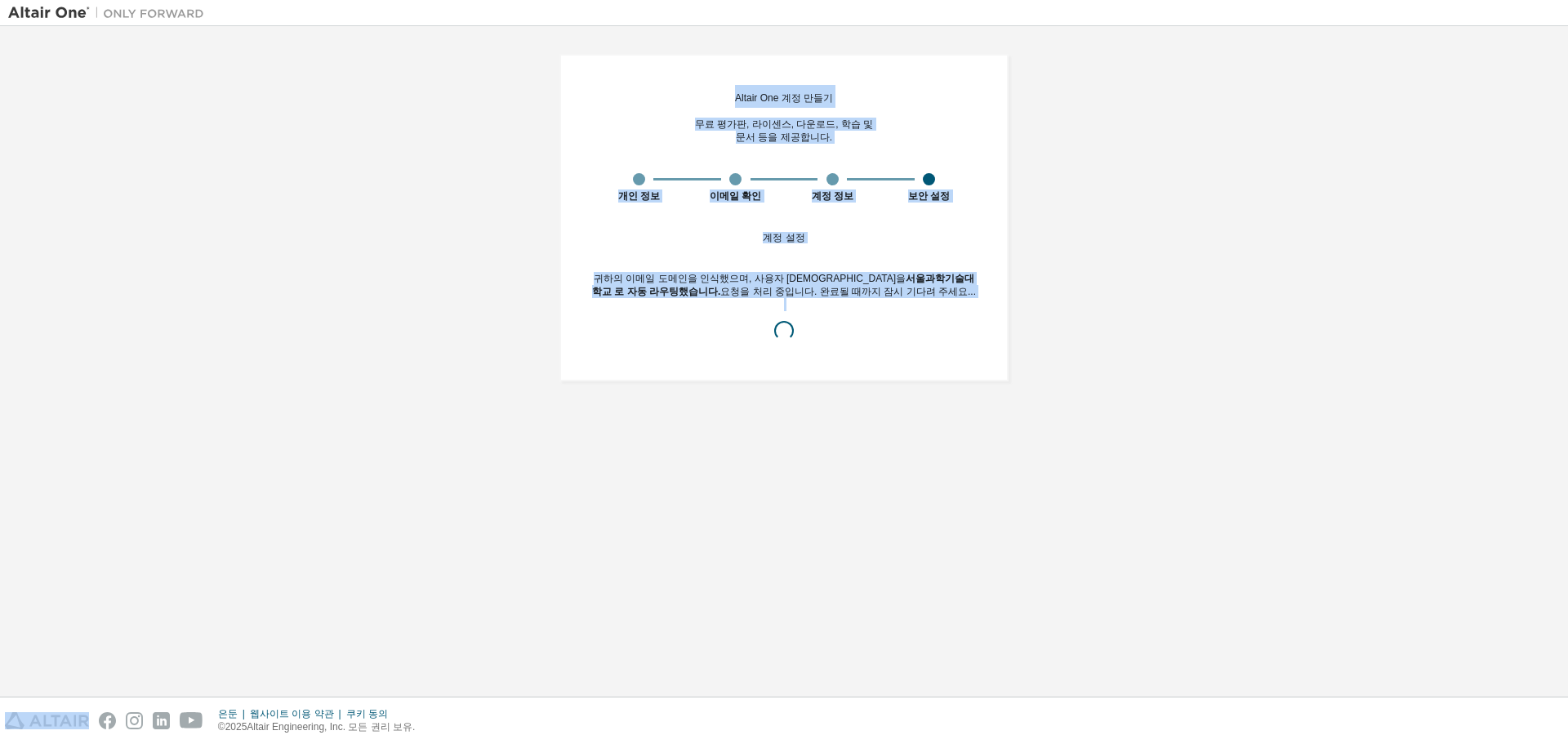
click at [841, 548] on div "Altair One 계정 만들기 무료 평가판, 라이센스, 다운로드, 학습 및 문서 등을 제공합니다. 개인 정보 이메일 확인 계정 정보 보안 설…" at bounding box center [784, 361] width 1551 height 654
